Goal: Navigation & Orientation: Find specific page/section

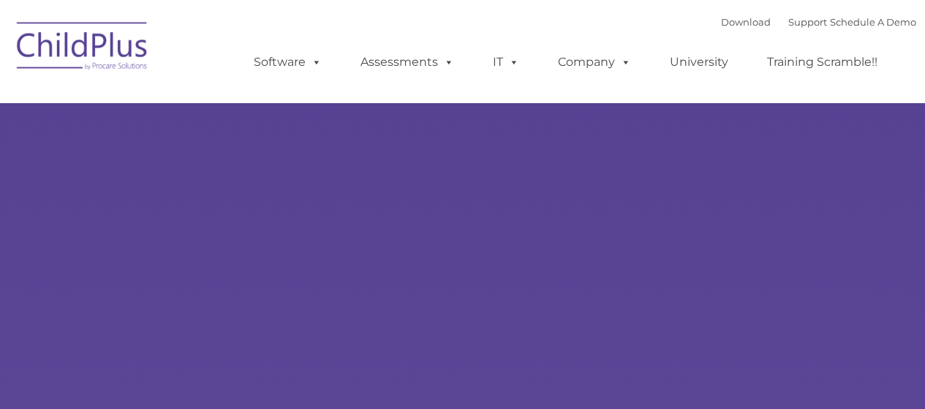
select select "MEDIUM"
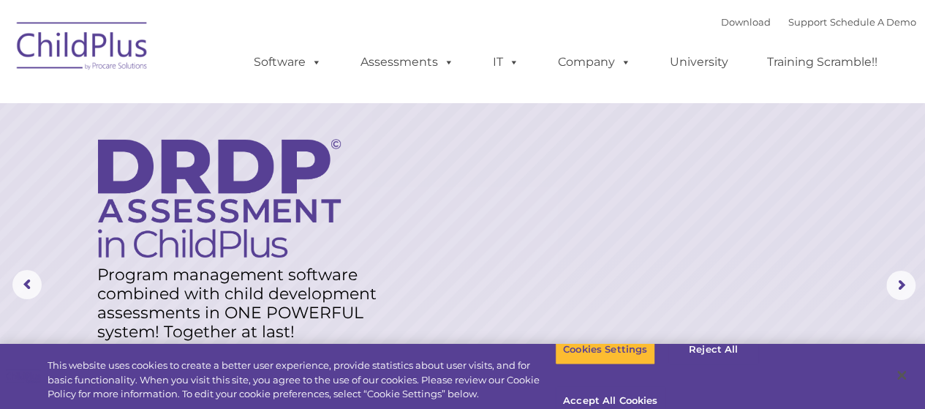
click at [130, 59] on img at bounding box center [83, 48] width 146 height 73
click at [98, 48] on img at bounding box center [83, 48] width 146 height 73
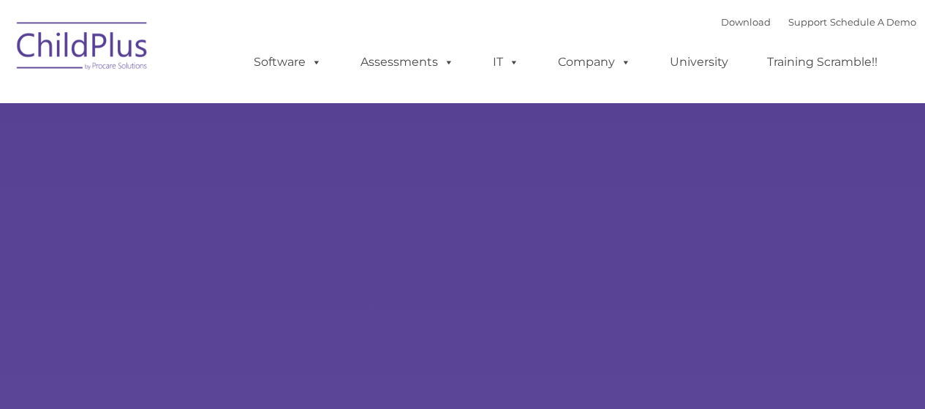
type input ""
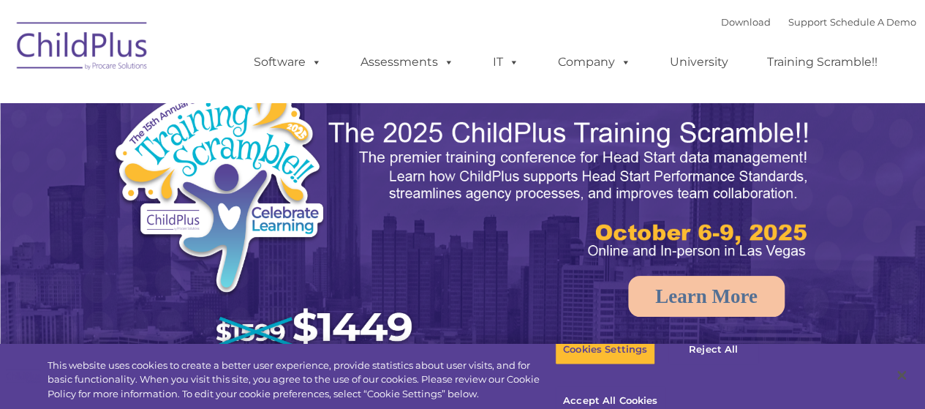
select select "MEDIUM"
